Goal: Information Seeking & Learning: Learn about a topic

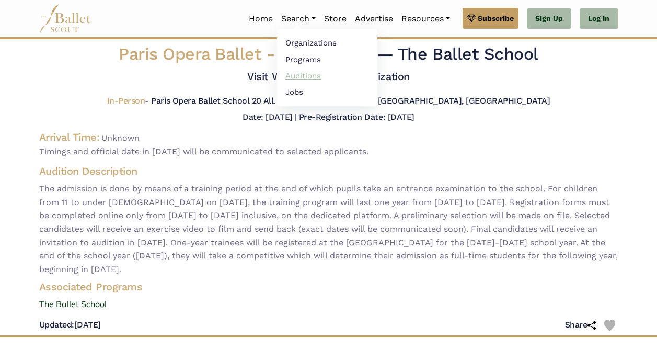
click at [290, 75] on link "Auditions" at bounding box center [327, 75] width 100 height 16
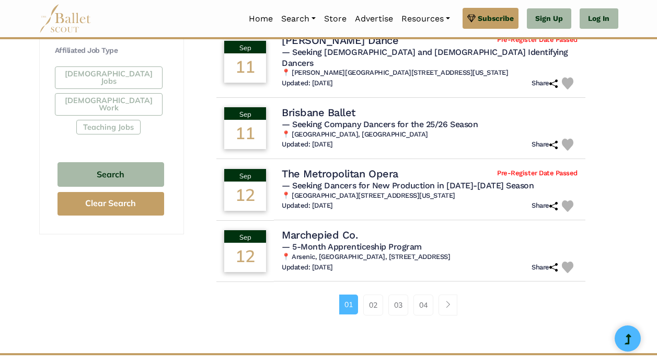
scroll to position [632, 0]
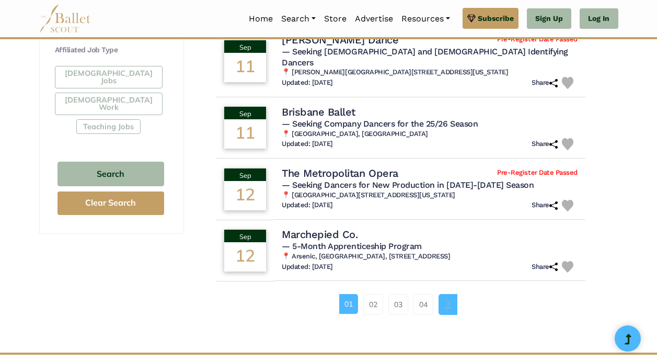
click at [451, 300] on span "Page navigation example" at bounding box center [447, 303] width 7 height 7
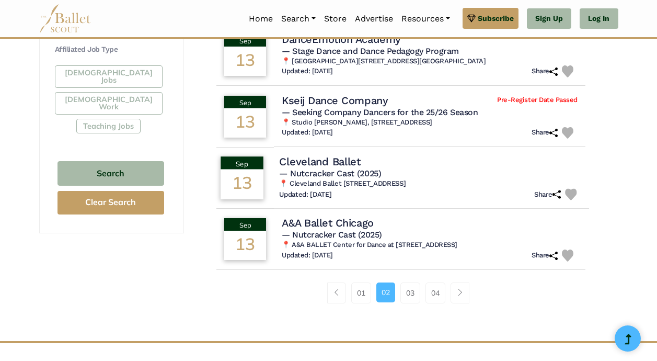
scroll to position [633, 0]
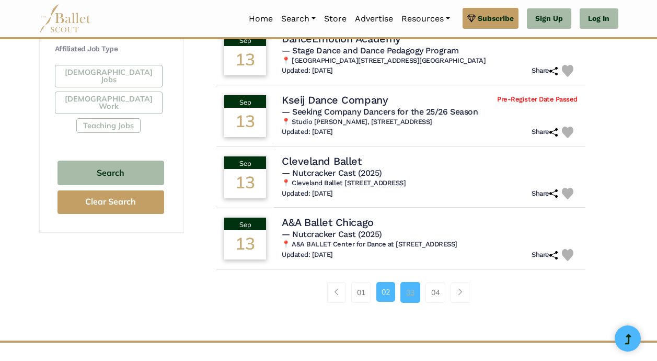
click at [413, 295] on link "03" at bounding box center [411, 292] width 20 height 21
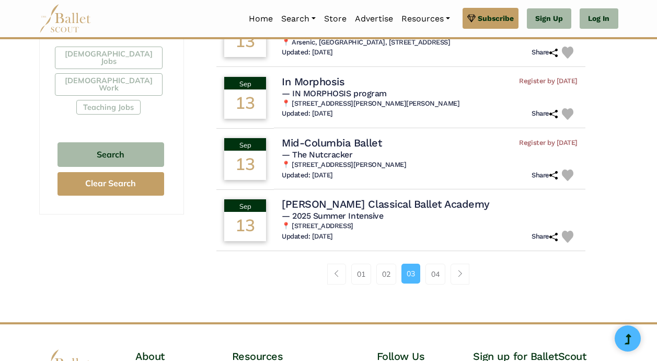
scroll to position [654, 0]
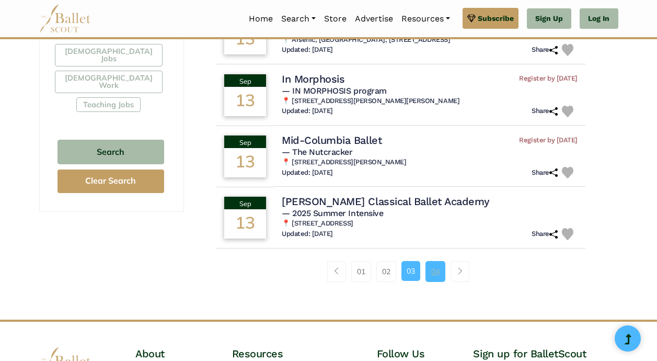
click at [432, 281] on link "04" at bounding box center [436, 271] width 20 height 21
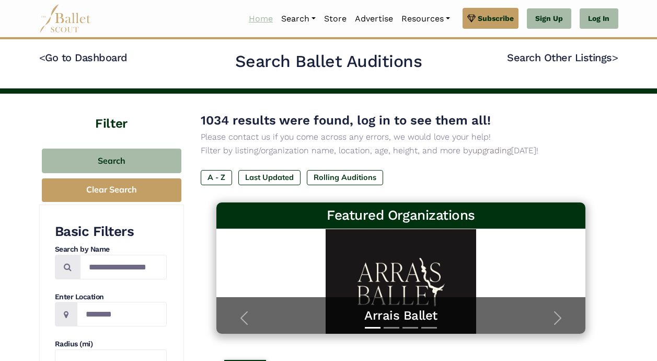
click at [250, 21] on link "Home" at bounding box center [261, 19] width 32 height 22
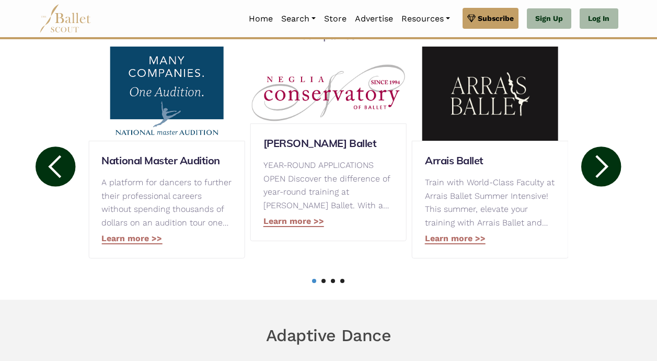
scroll to position [567, 0]
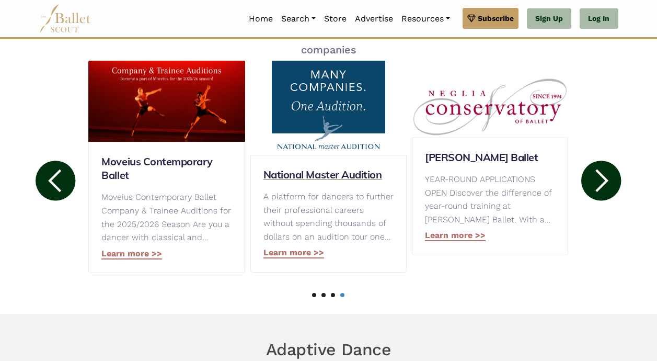
click at [312, 180] on h3 "National Master Audition" at bounding box center [329, 175] width 130 height 14
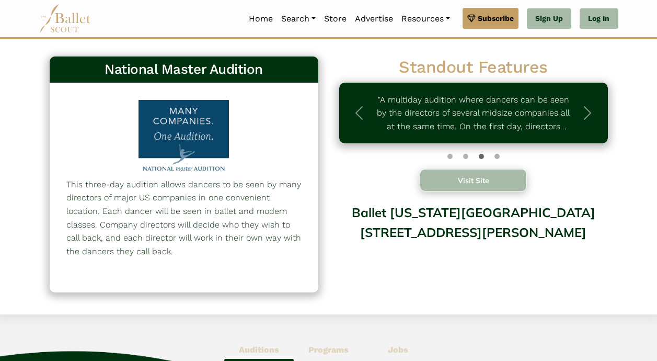
click at [506, 179] on button "Visit Site" at bounding box center [474, 180] width 108 height 22
